Goal: Complete application form

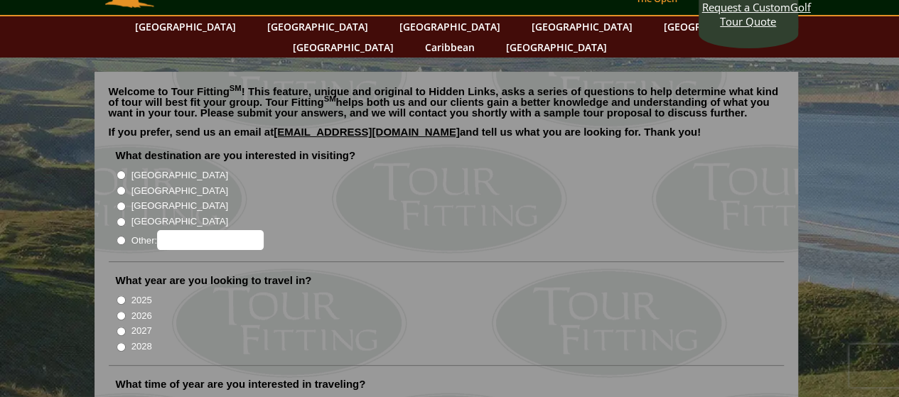
scroll to position [54, 0]
click at [145, 168] on label "[GEOGRAPHIC_DATA]" at bounding box center [180, 175] width 97 height 14
click at [126, 170] on input "[GEOGRAPHIC_DATA]" at bounding box center [121, 174] width 9 height 9
radio input "true"
click at [141, 309] on label "2026" at bounding box center [142, 316] width 21 height 14
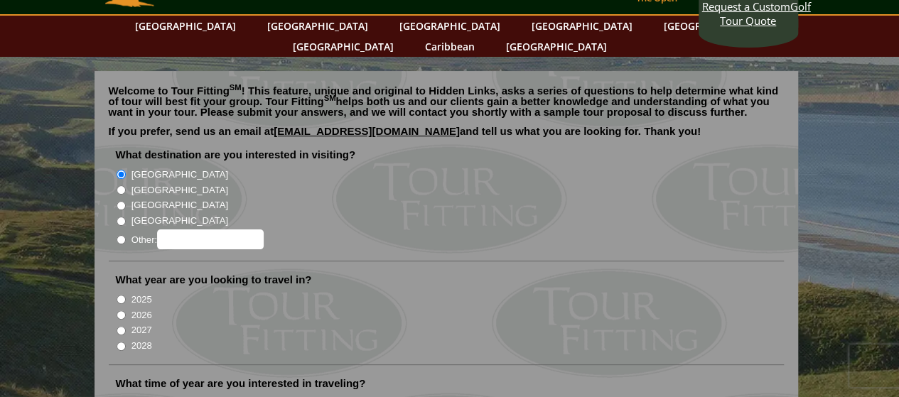
click at [126, 311] on input "2026" at bounding box center [121, 315] width 9 height 9
radio input "true"
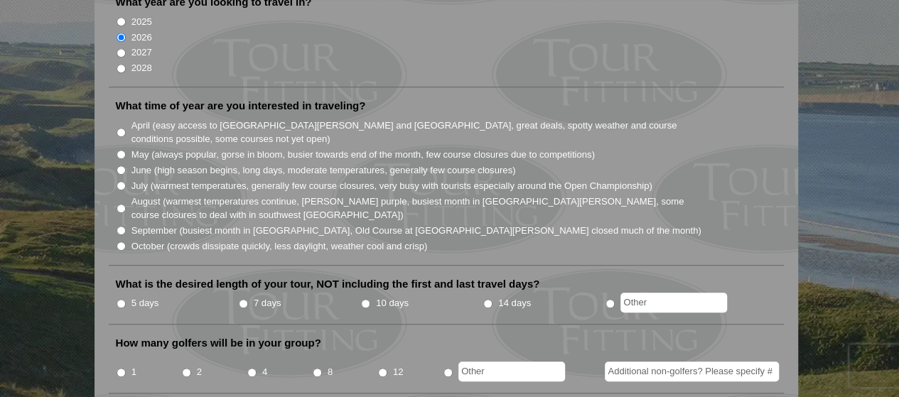
scroll to position [333, 0]
click at [307, 223] on label "September (busiest month in [GEOGRAPHIC_DATA], Old Course at [GEOGRAPHIC_DATA][…" at bounding box center [417, 230] width 570 height 14
click at [126, 225] on input "September (busiest month in [GEOGRAPHIC_DATA], Old Course at [GEOGRAPHIC_DATA][…" at bounding box center [121, 229] width 9 height 9
radio input "true"
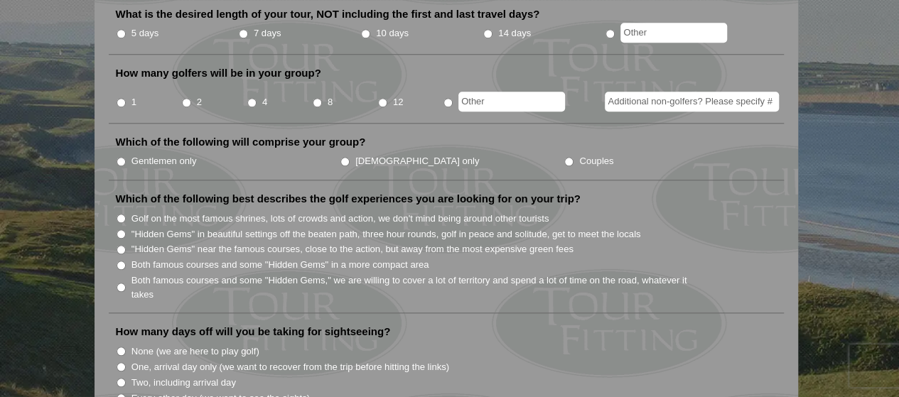
scroll to position [744, 0]
